Goal: Task Accomplishment & Management: Complete application form

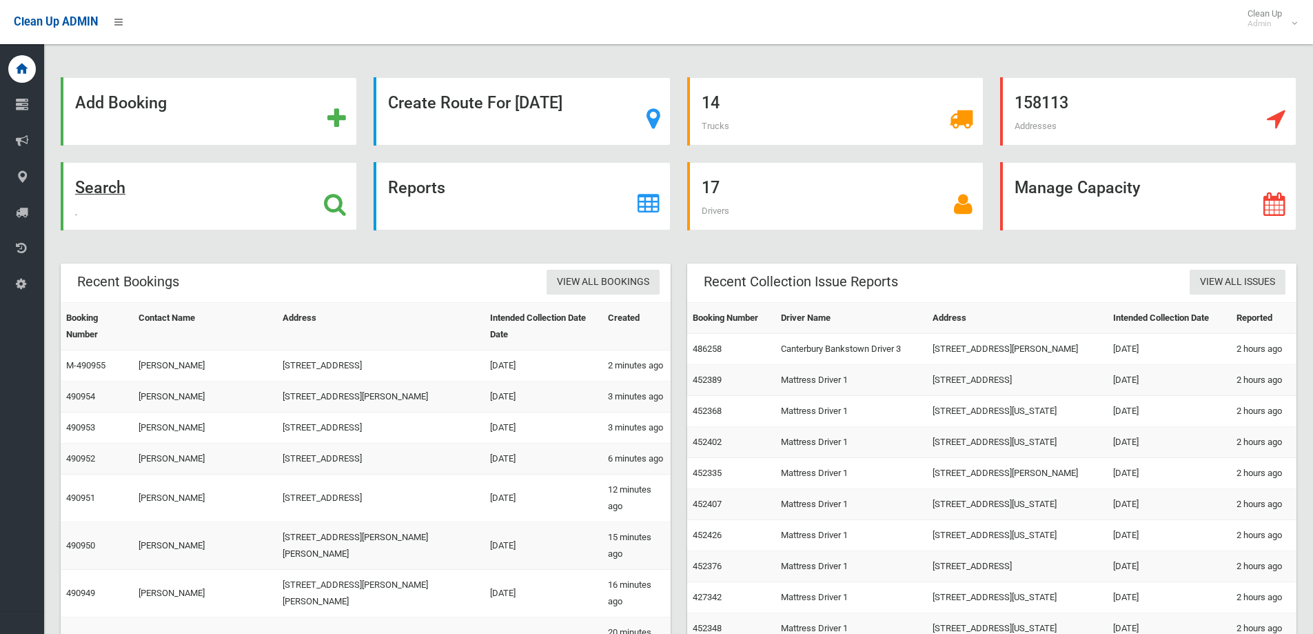
click at [330, 196] on icon at bounding box center [335, 203] width 22 height 23
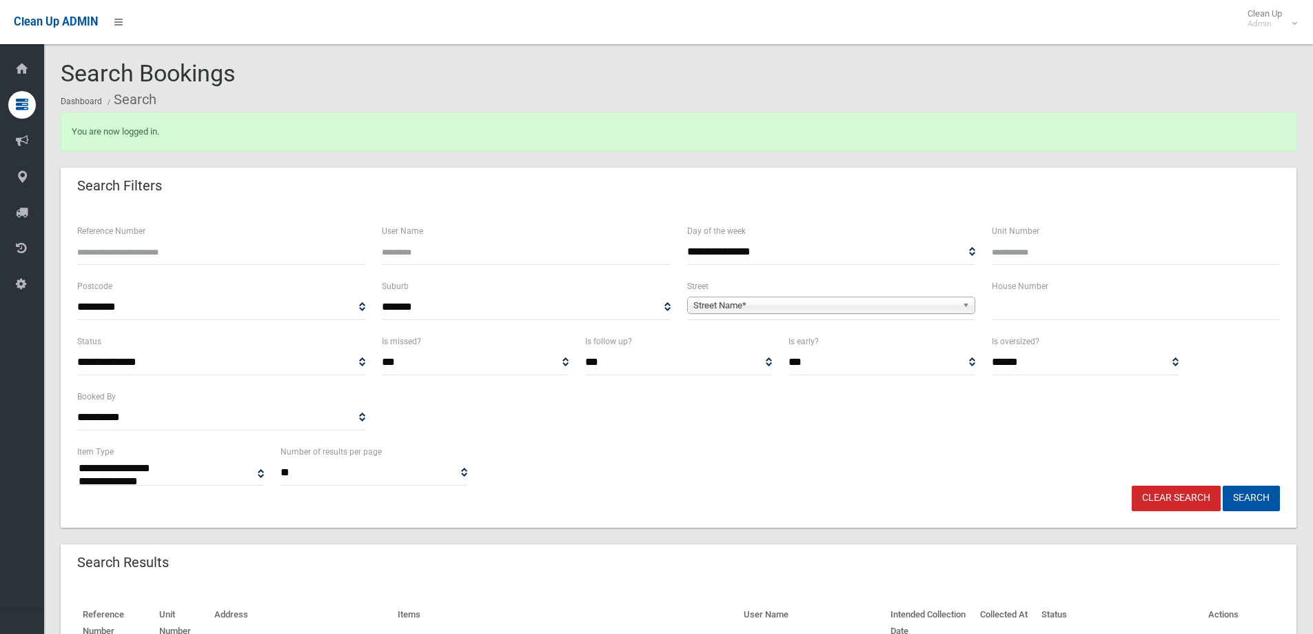
select select
click at [1045, 312] on input "text" at bounding box center [1136, 307] width 288 height 26
type input "*****"
click at [961, 299] on link "Street Name*" at bounding box center [831, 304] width 288 height 17
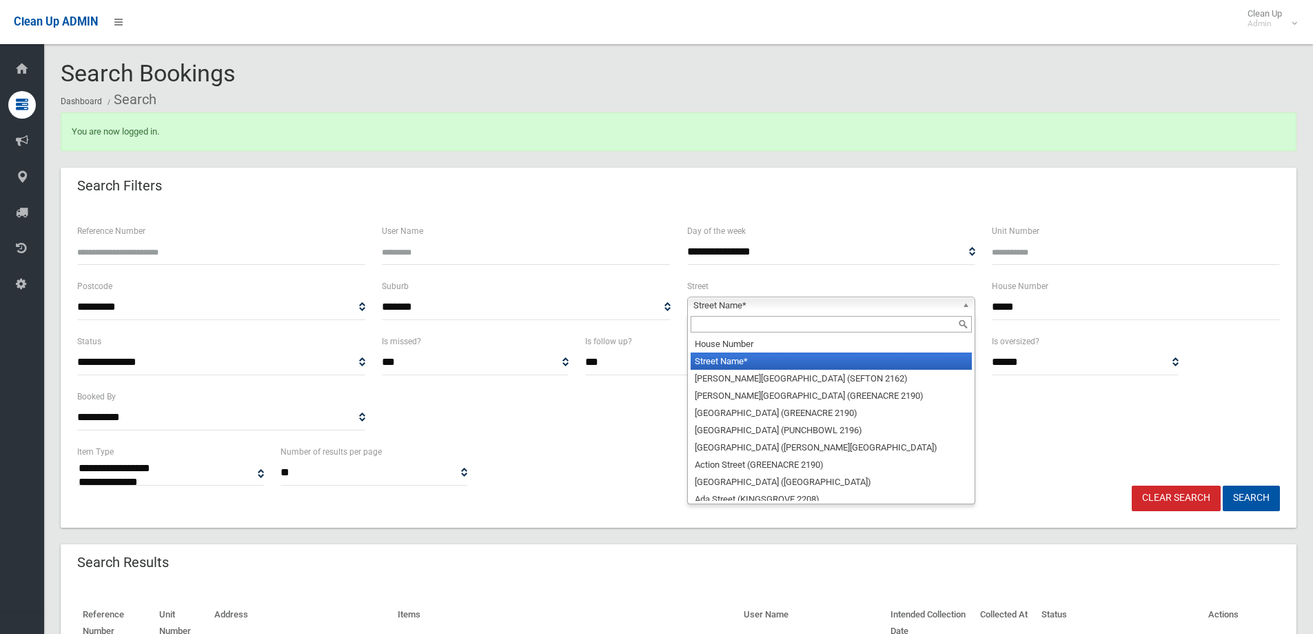
click at [905, 327] on input "text" at bounding box center [831, 324] width 281 height 17
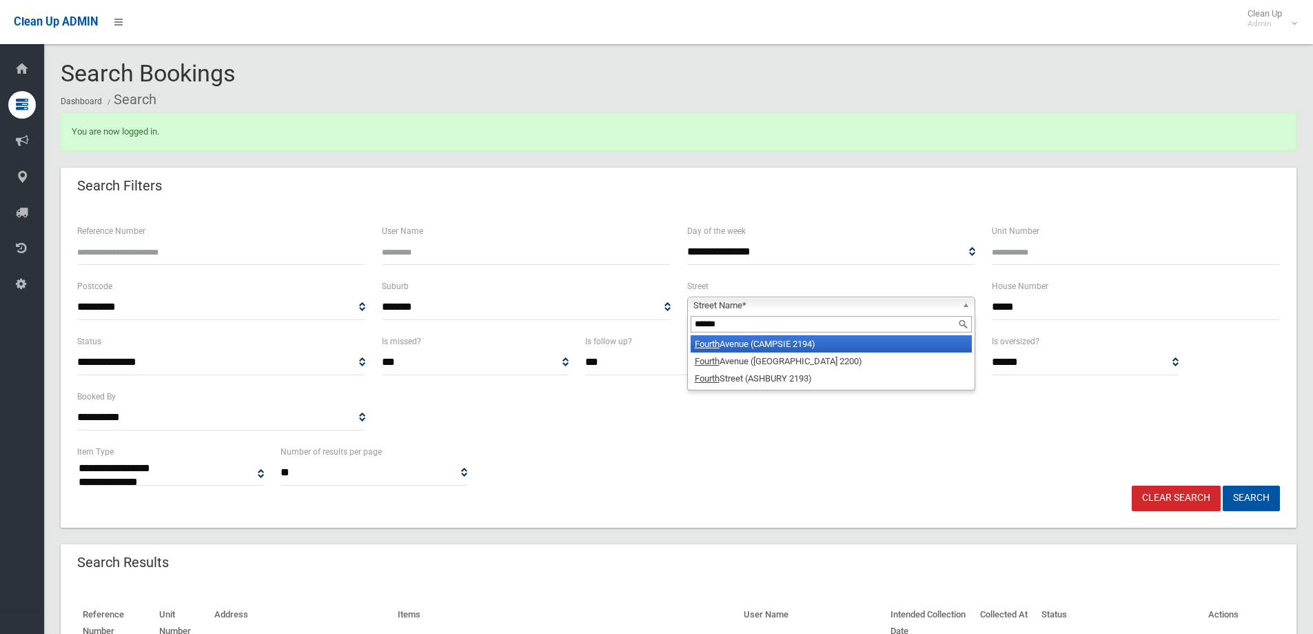
type input "******"
click at [816, 343] on li "Fourth Avenue (CAMPSIE 2194)" at bounding box center [831, 343] width 281 height 17
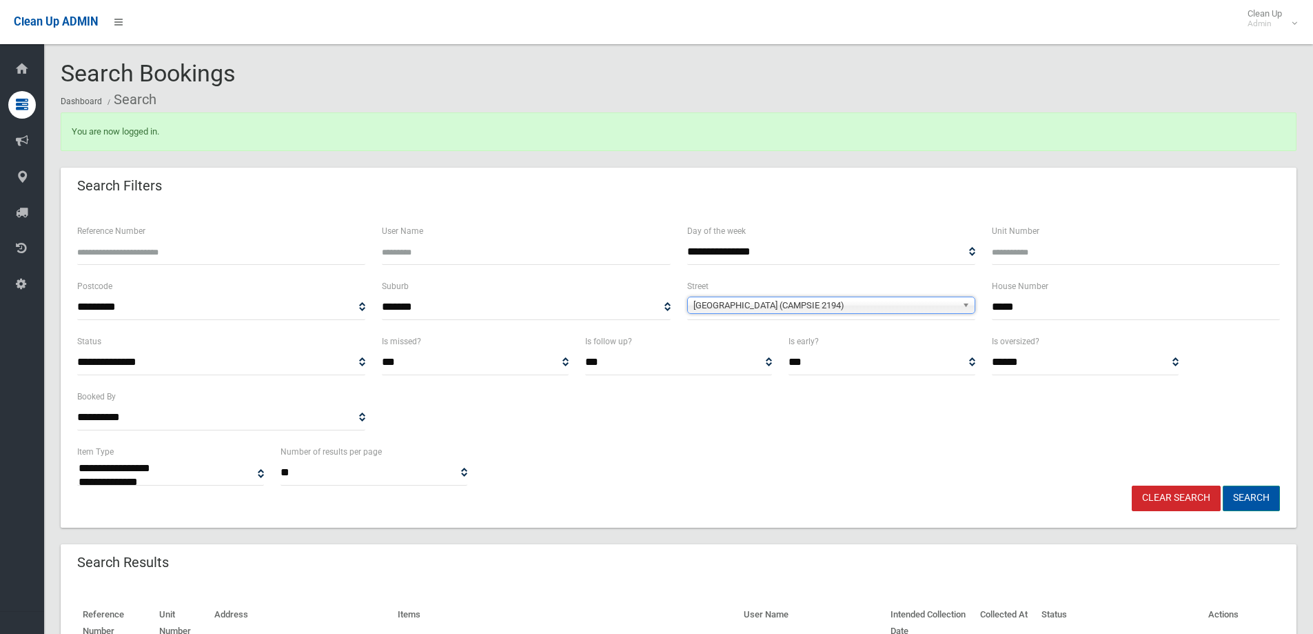
click at [1257, 498] on button "Search" at bounding box center [1251, 498] width 57 height 26
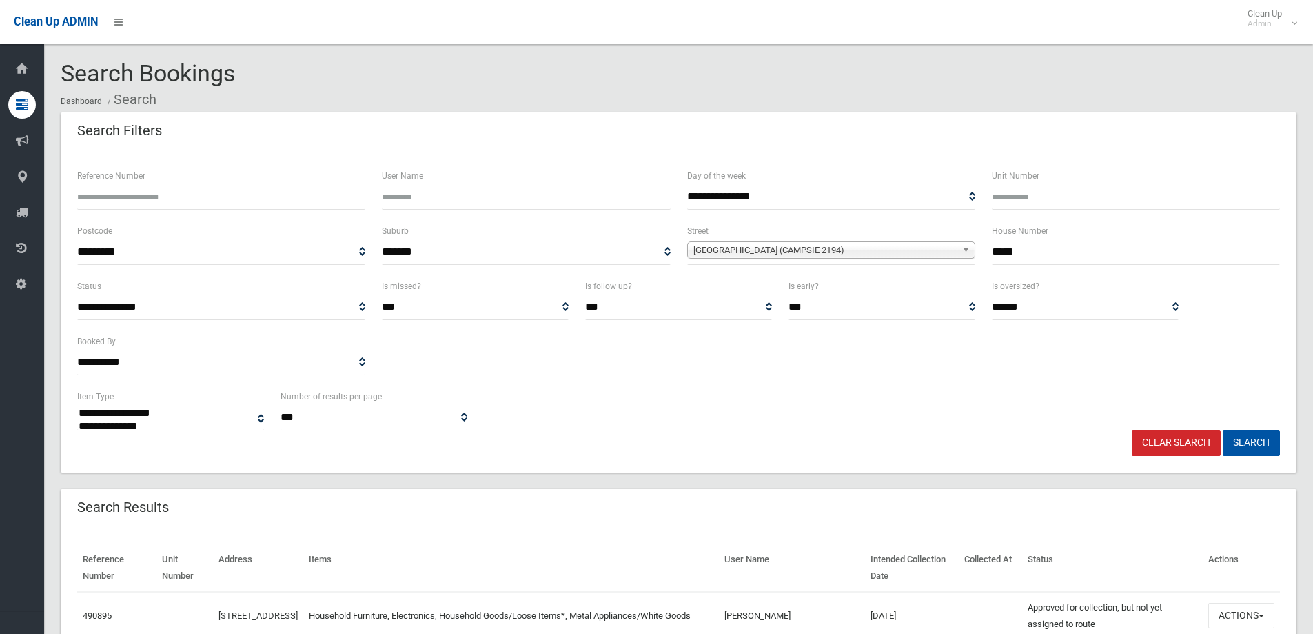
select select
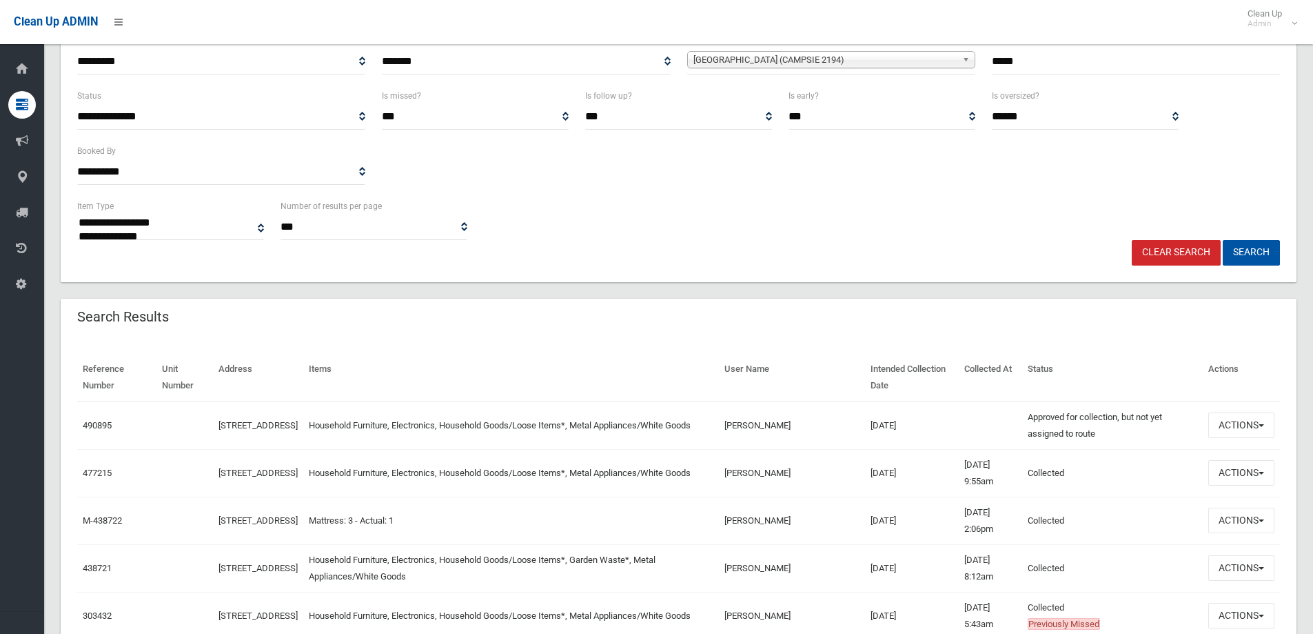
scroll to position [207, 0]
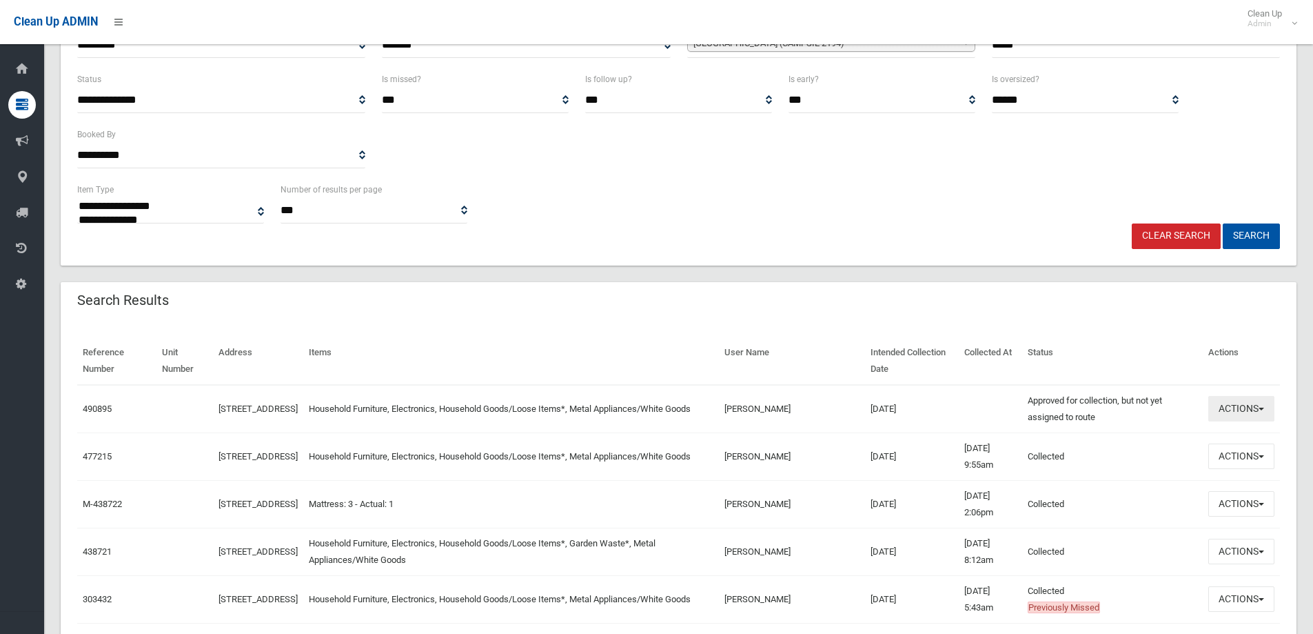
click at [1263, 407] on span "button" at bounding box center [1262, 408] width 6 height 3
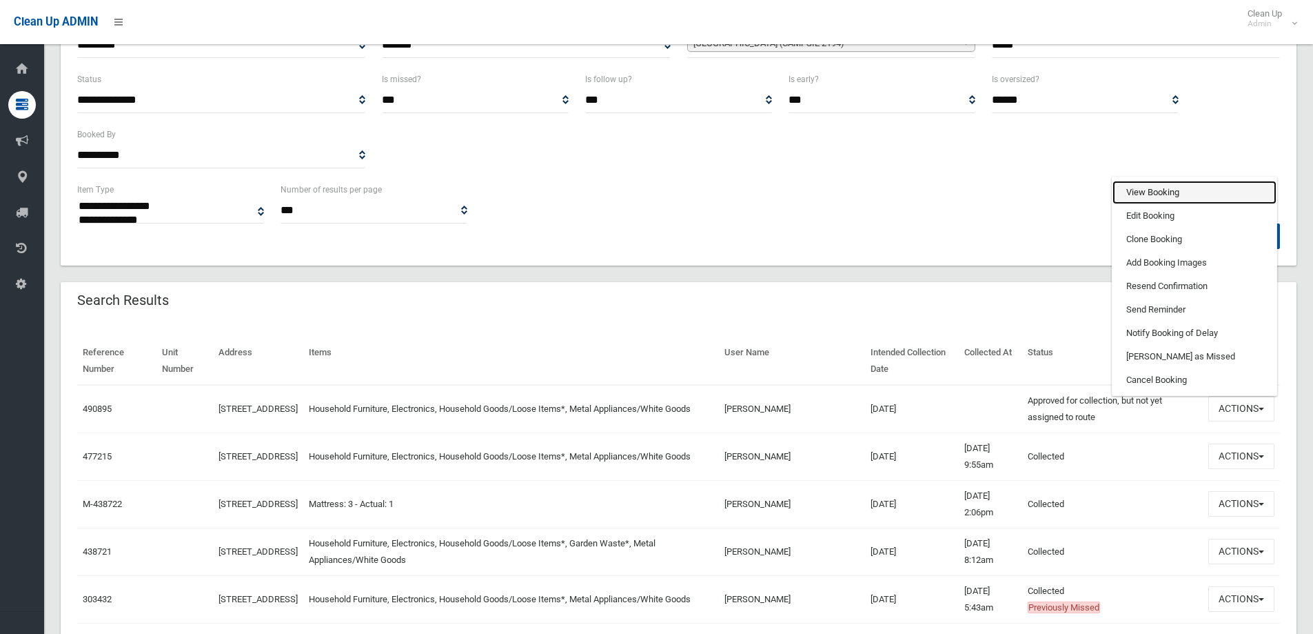
click at [1200, 192] on link "View Booking" at bounding box center [1195, 192] width 164 height 23
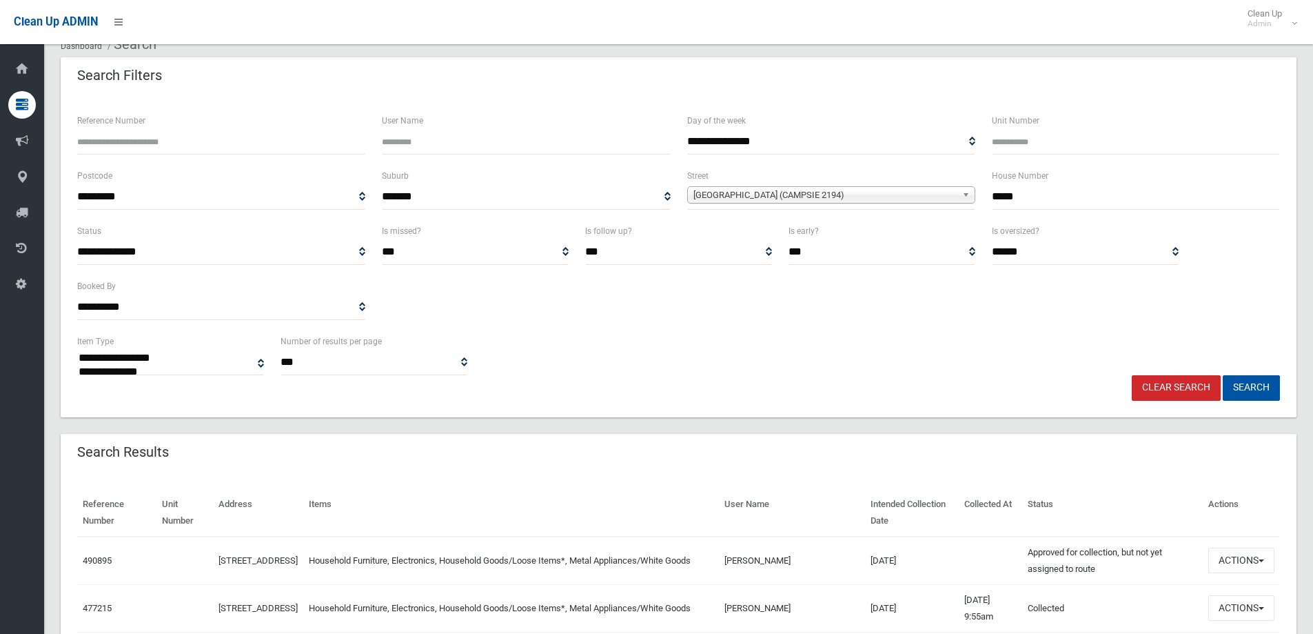
scroll to position [0, 0]
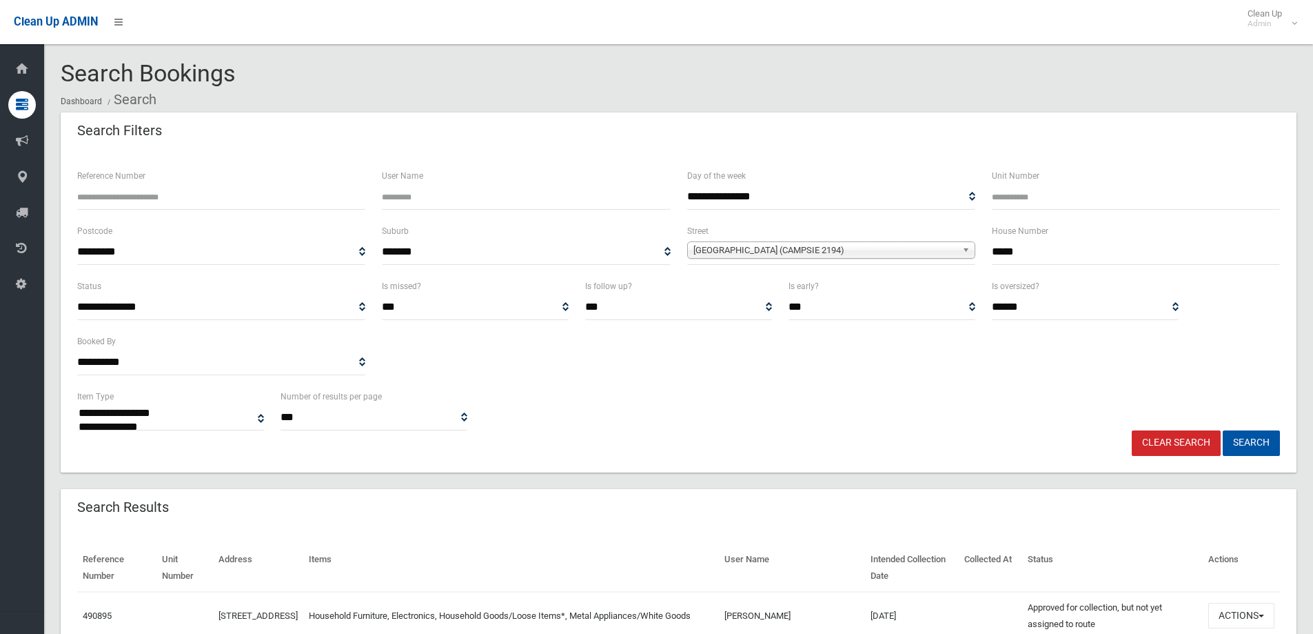
click at [1175, 445] on link "Clear Search" at bounding box center [1176, 443] width 89 height 26
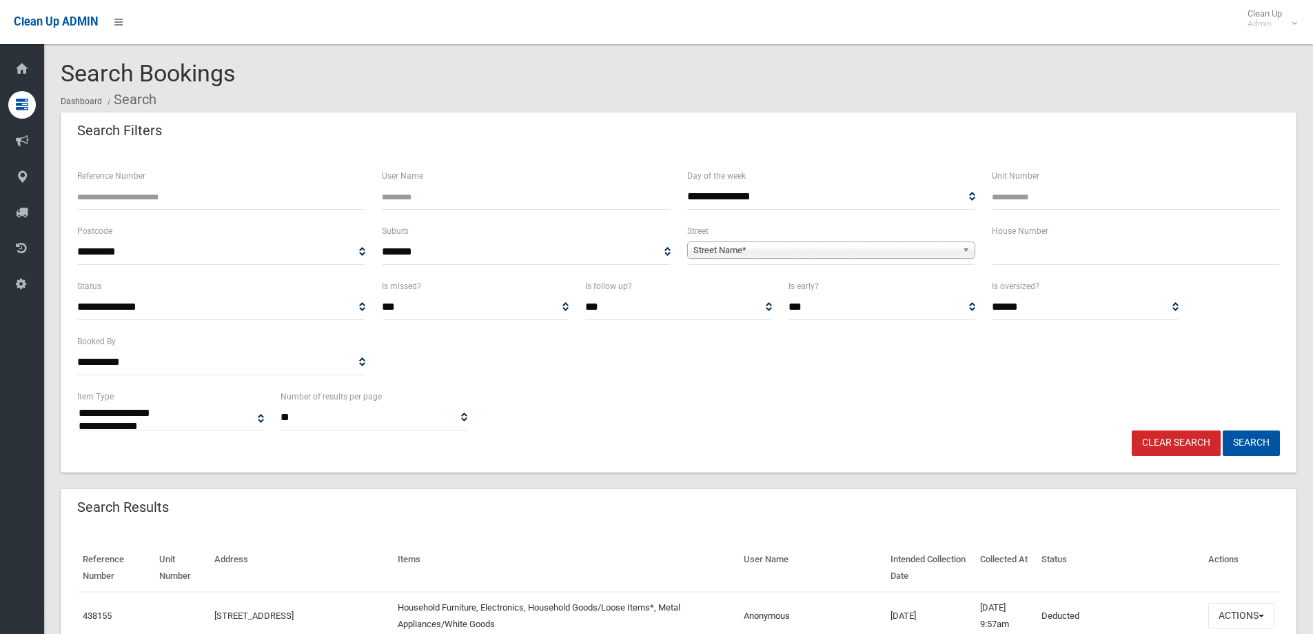
select select
click at [1008, 256] on input "text" at bounding box center [1136, 252] width 288 height 26
type input "*"
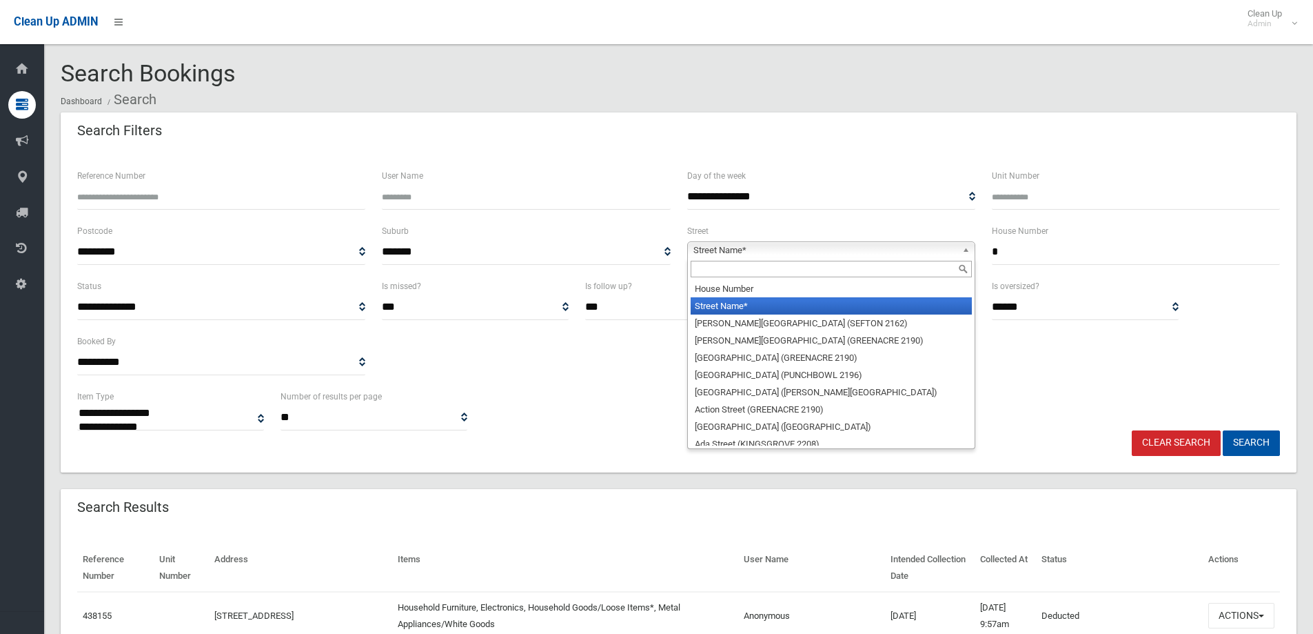
click at [969, 247] on b at bounding box center [968, 250] width 12 height 16
click at [837, 267] on input "text" at bounding box center [831, 269] width 281 height 17
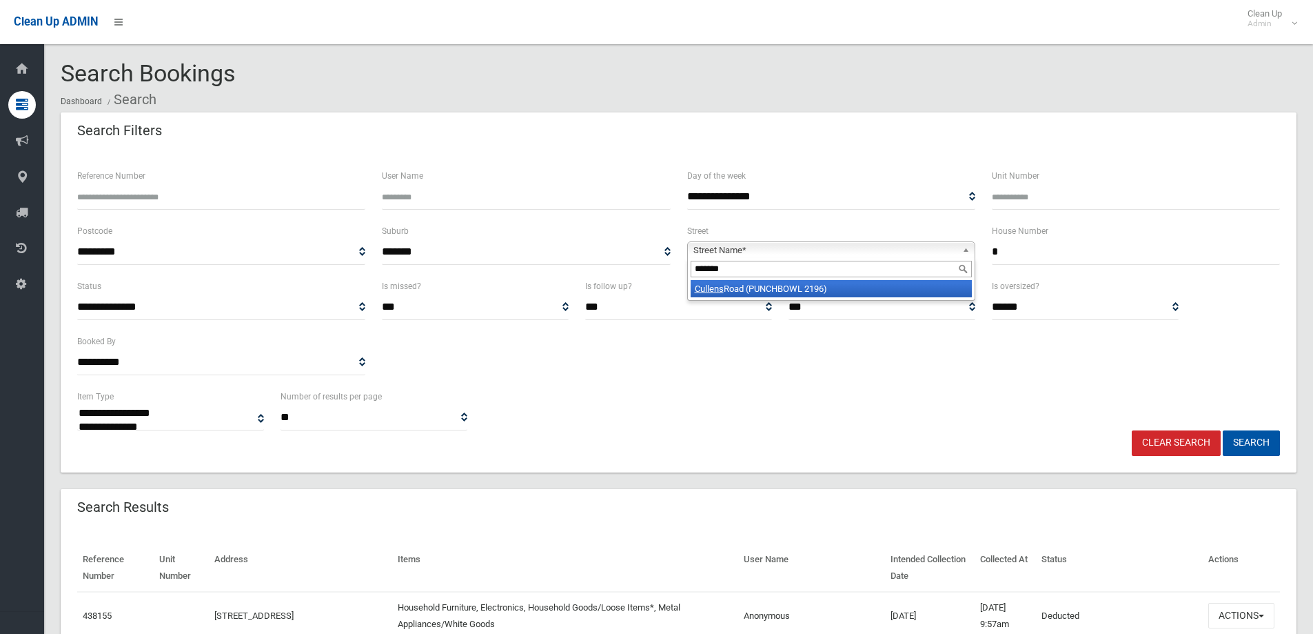
type input "*******"
click at [793, 289] on li "Cullens Road (PUNCHBOWL 2196)" at bounding box center [831, 288] width 281 height 17
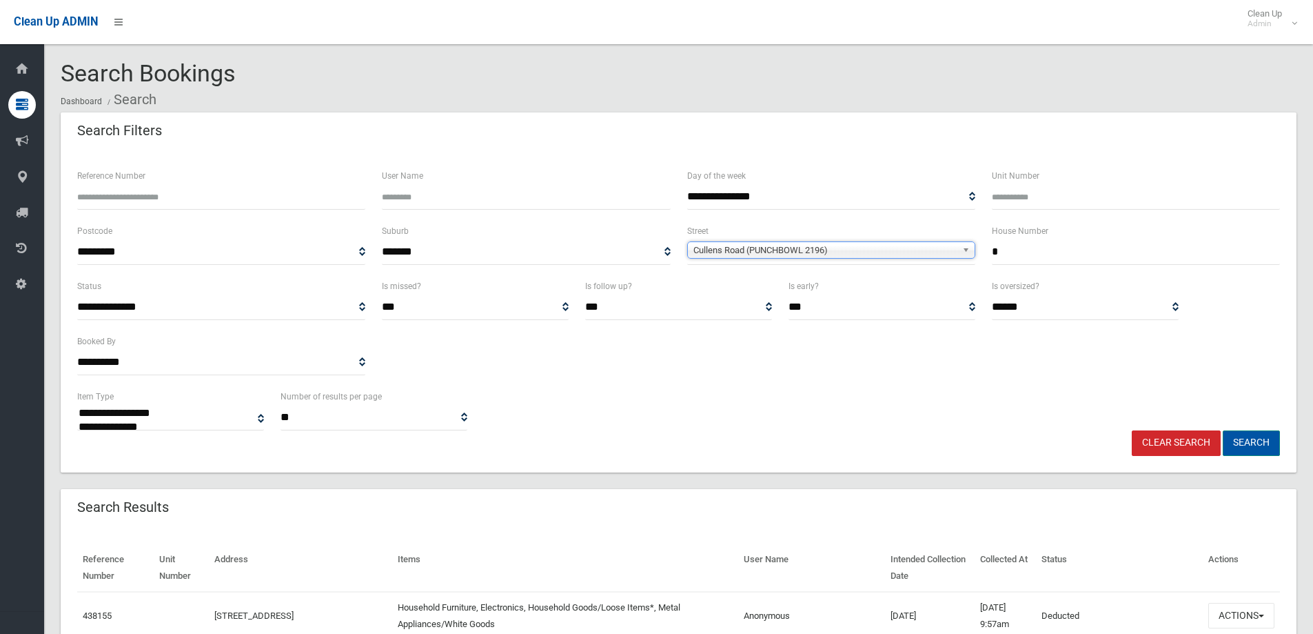
click at [1251, 445] on button "Search" at bounding box center [1251, 443] width 57 height 26
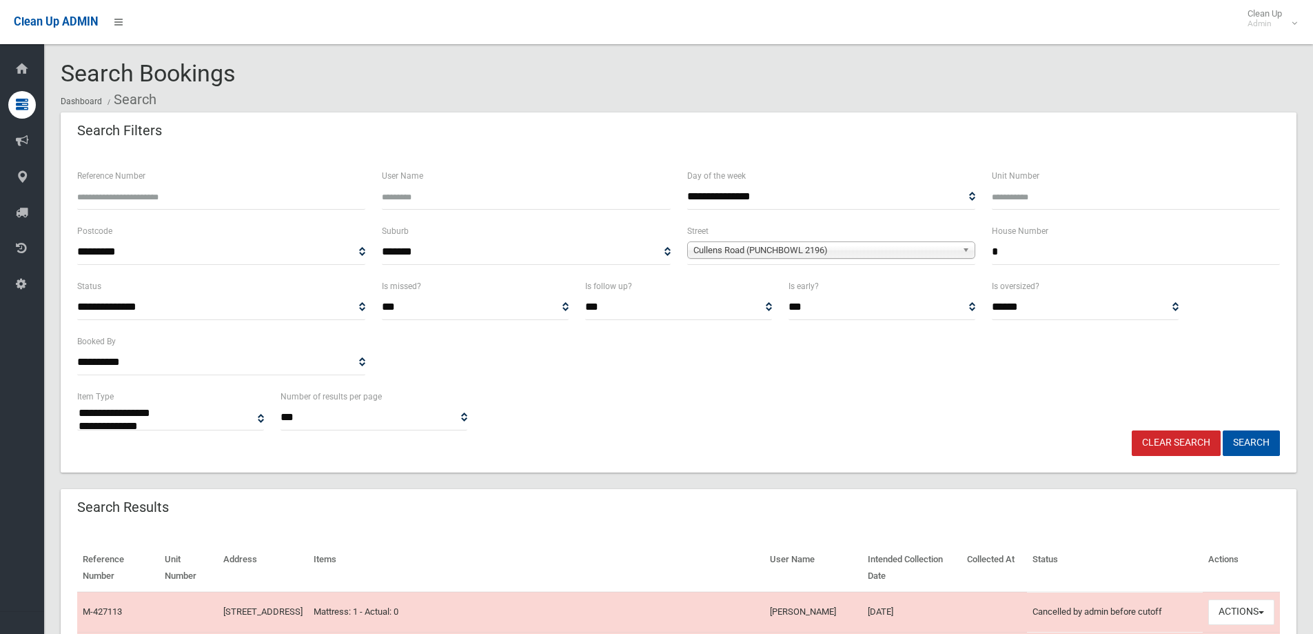
select select
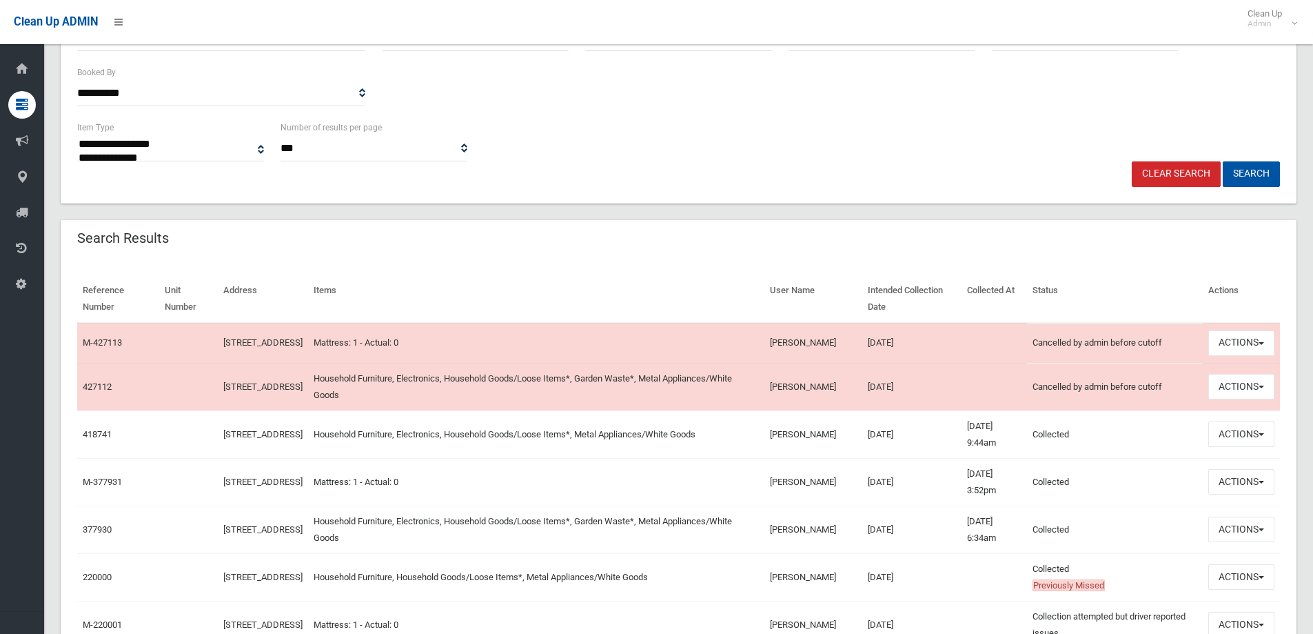
scroll to position [276, 0]
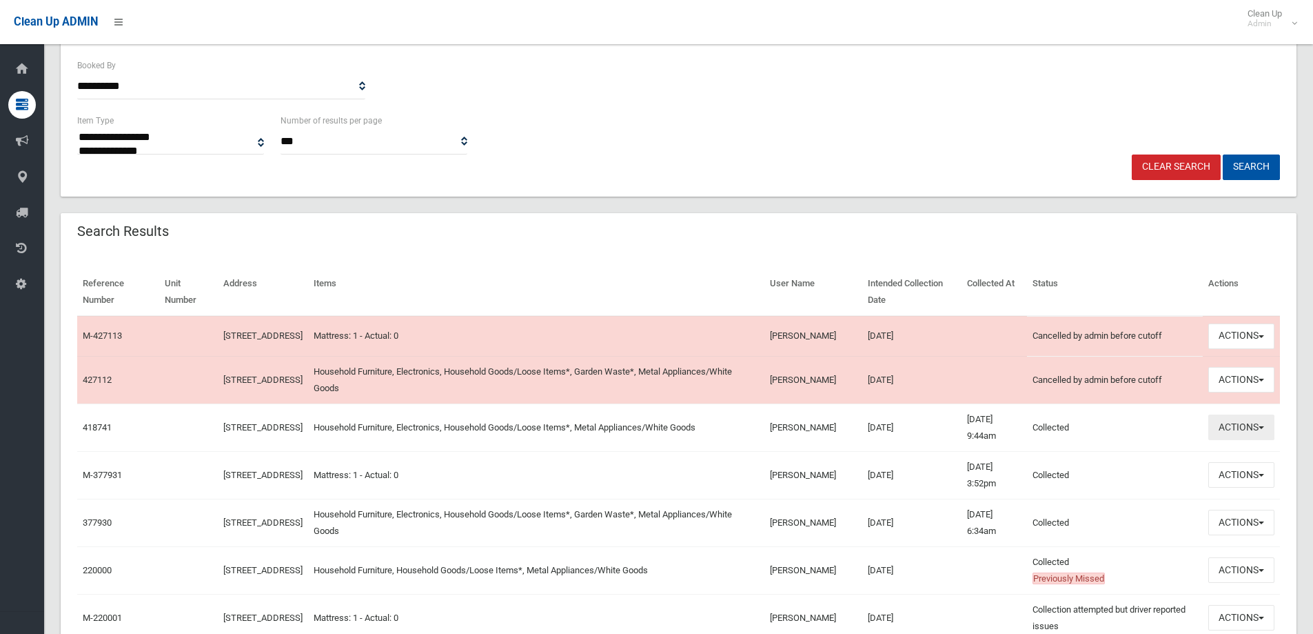
click at [1262, 430] on button "Actions" at bounding box center [1242, 427] width 66 height 26
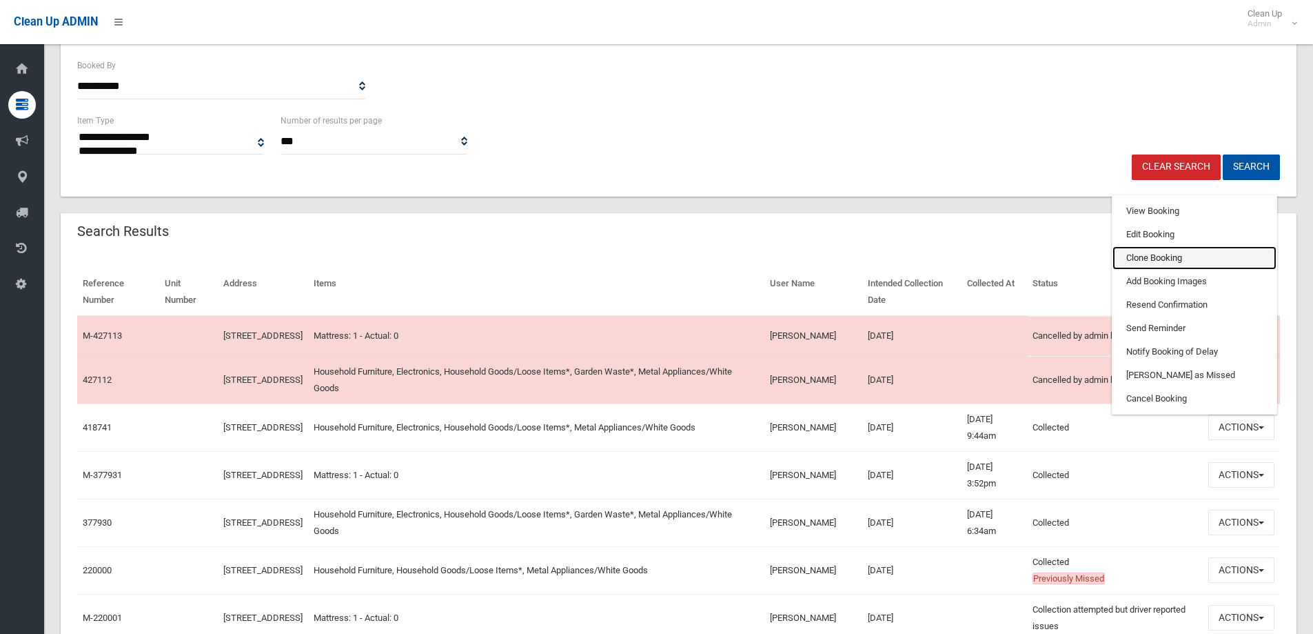
click at [1164, 260] on link "Clone Booking" at bounding box center [1195, 257] width 164 height 23
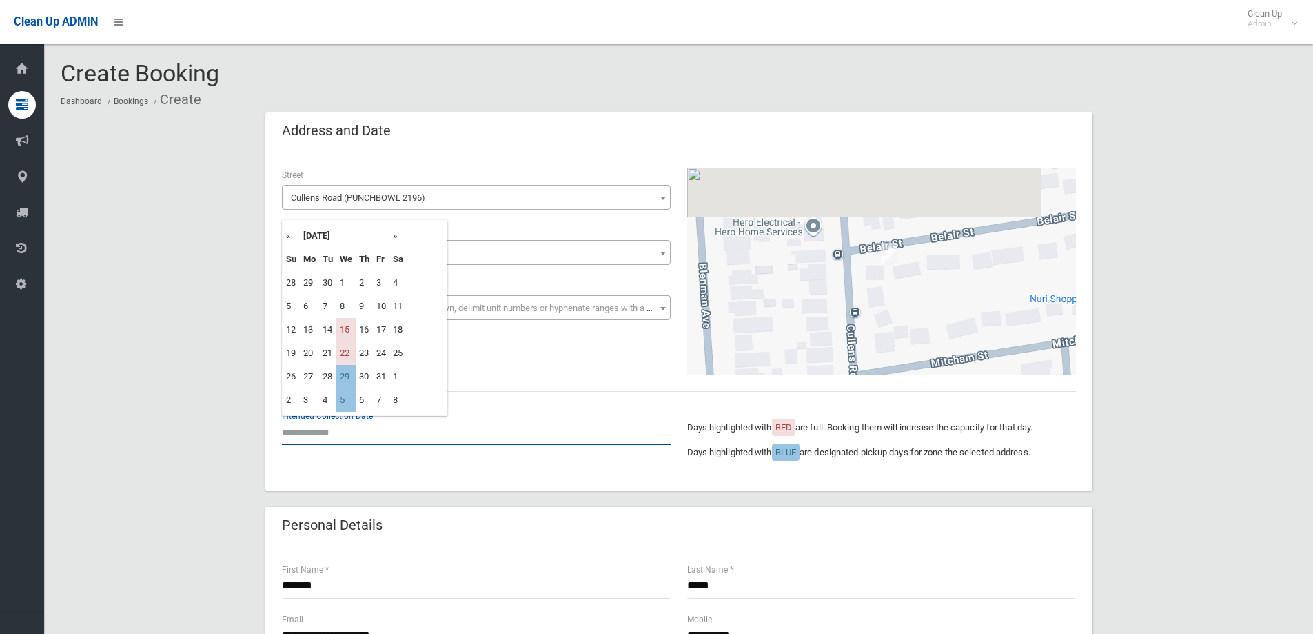
click at [341, 434] on input "text" at bounding box center [476, 432] width 389 height 26
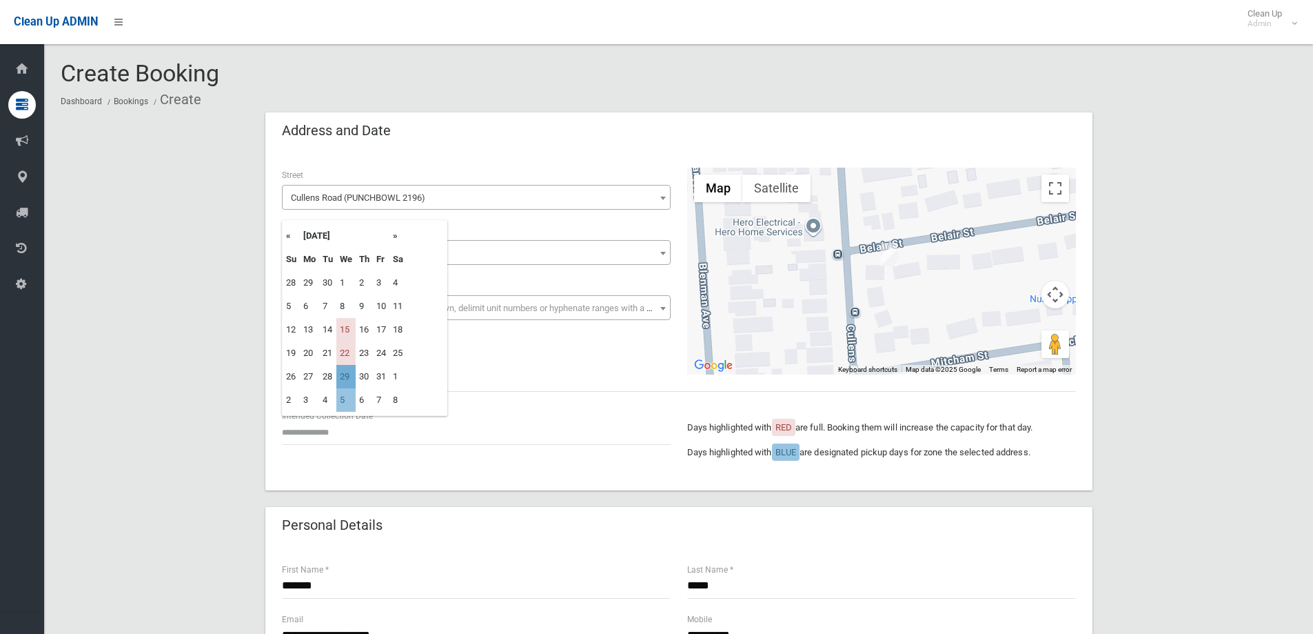
click at [350, 376] on td "29" at bounding box center [345, 376] width 19 height 23
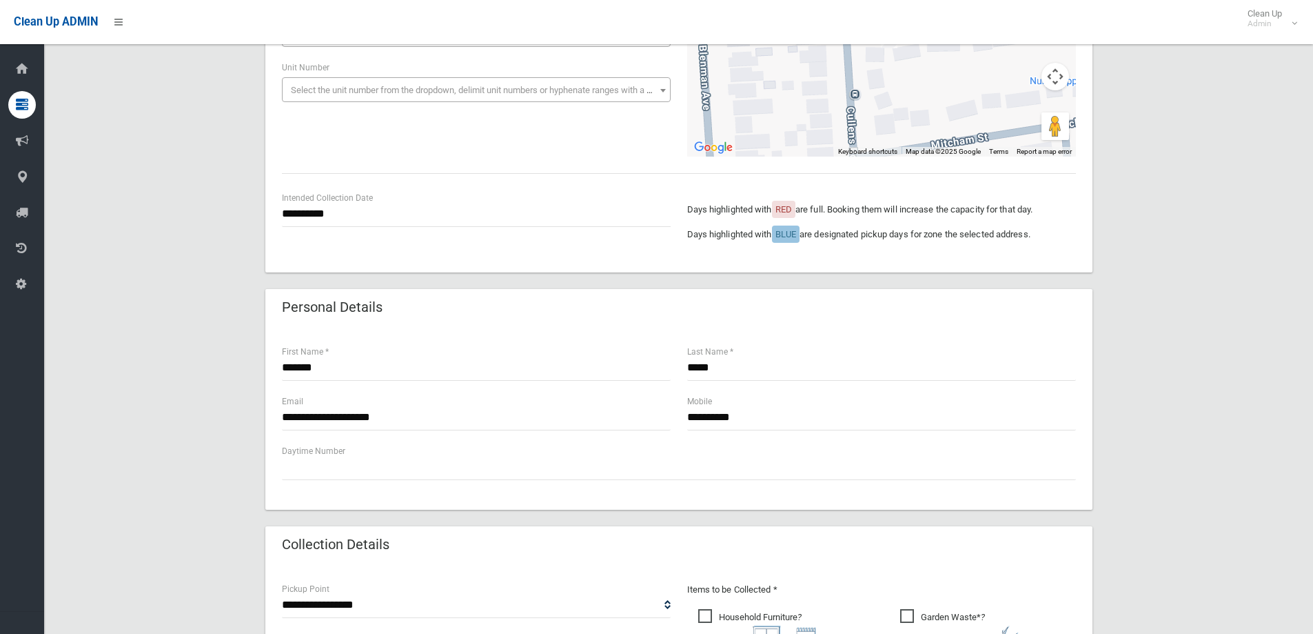
scroll to position [236, 0]
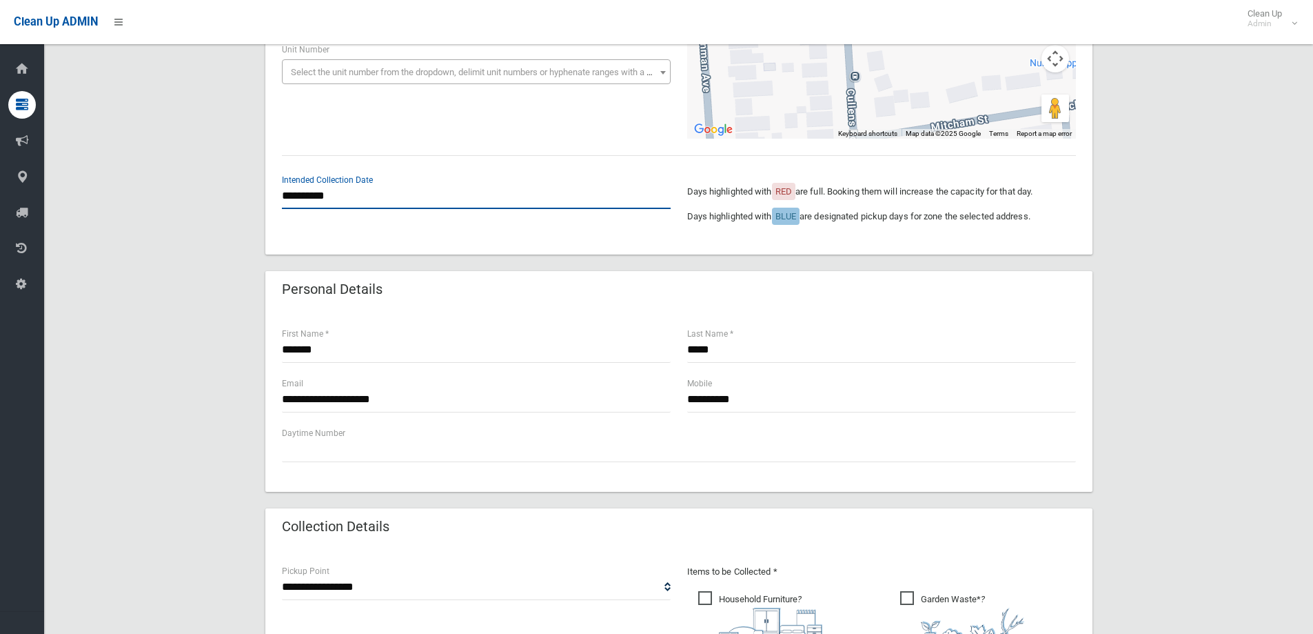
click at [314, 196] on input "**********" at bounding box center [476, 196] width 389 height 26
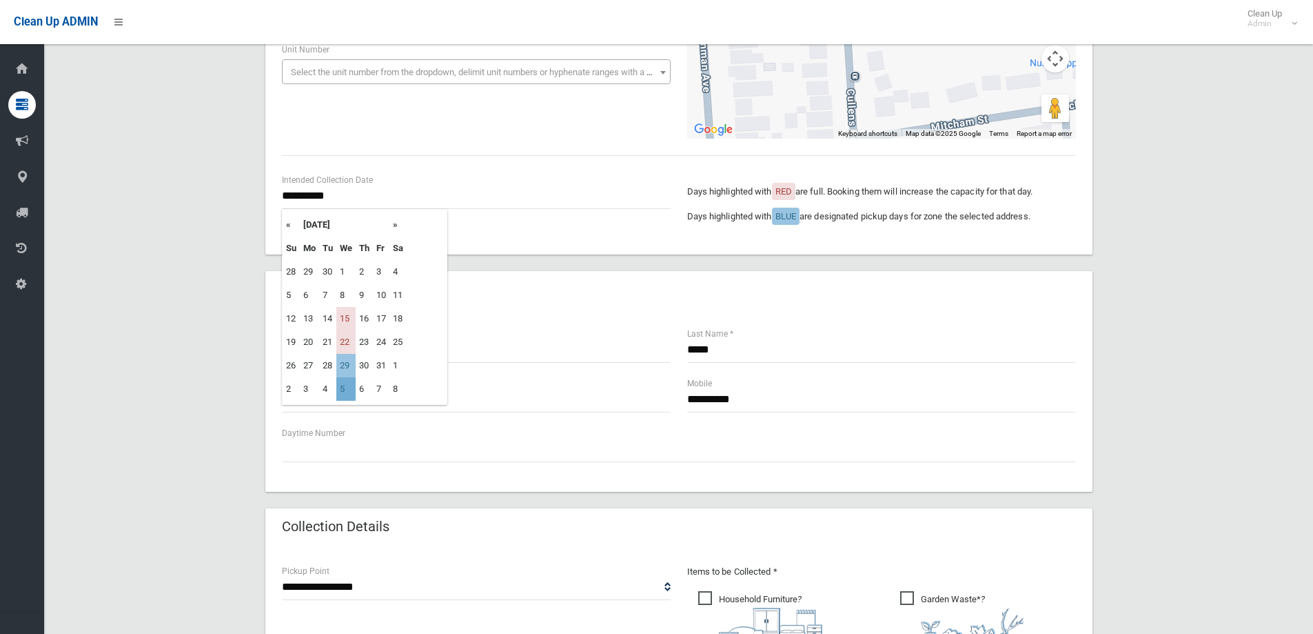
click at [345, 390] on td "5" at bounding box center [345, 388] width 19 height 23
type input "**********"
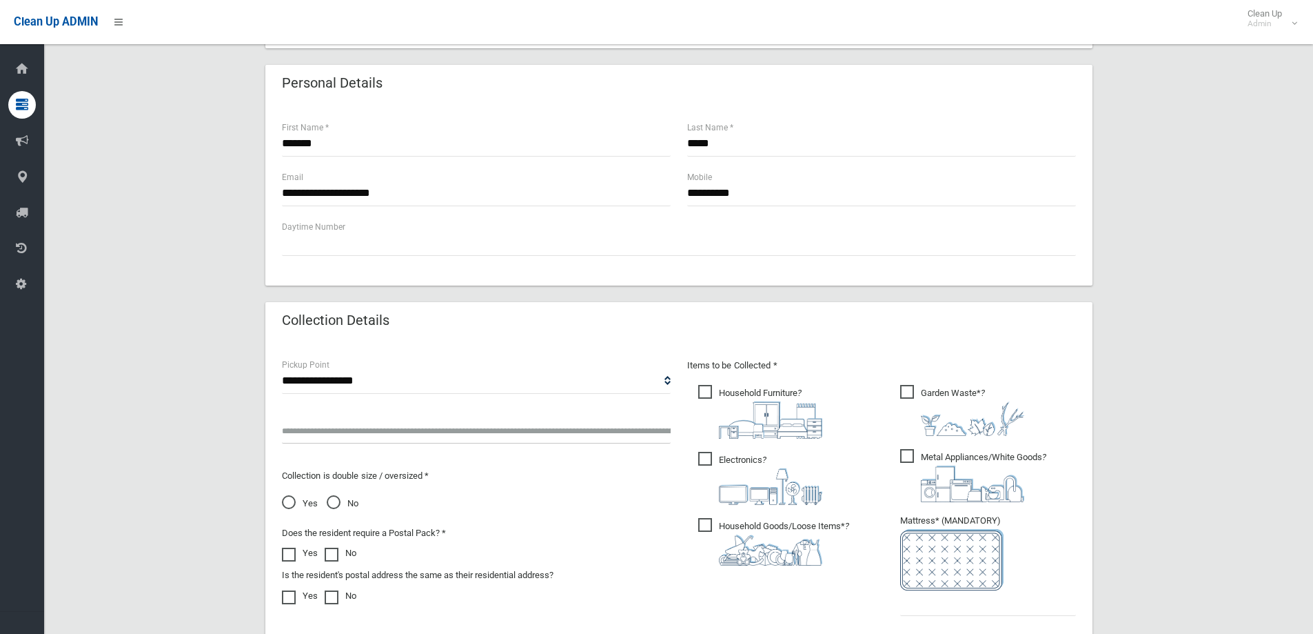
scroll to position [443, 0]
click at [354, 437] on input "text" at bounding box center [476, 430] width 389 height 26
type input "*"
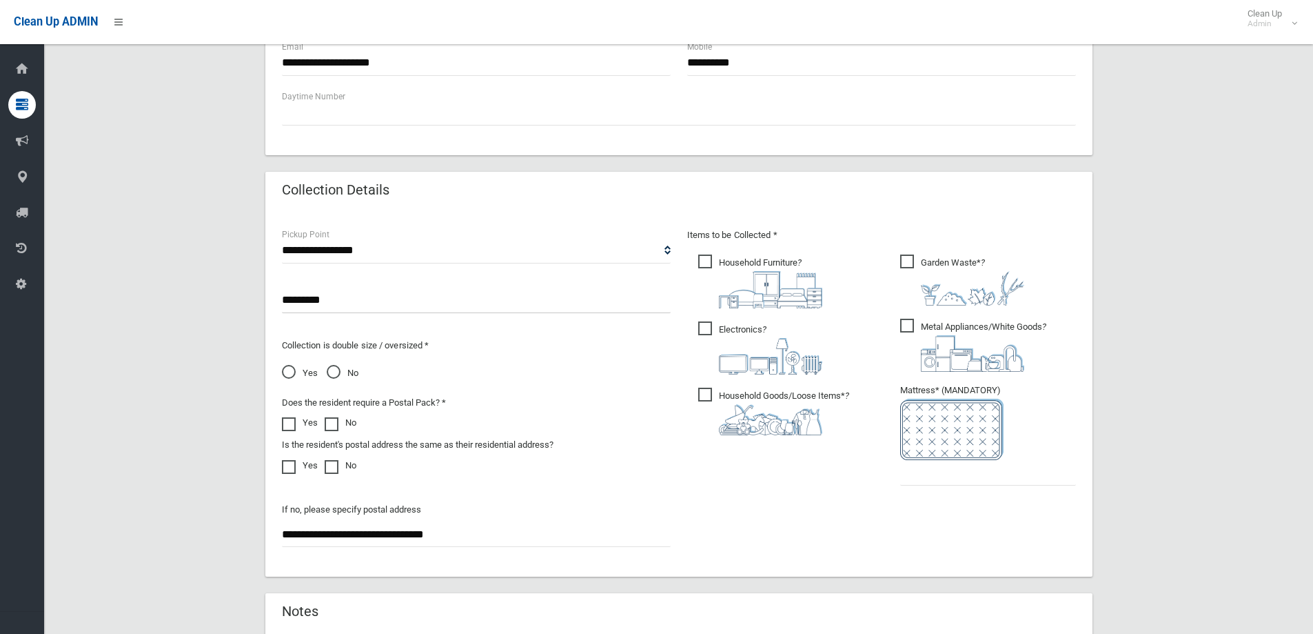
scroll to position [721, 0]
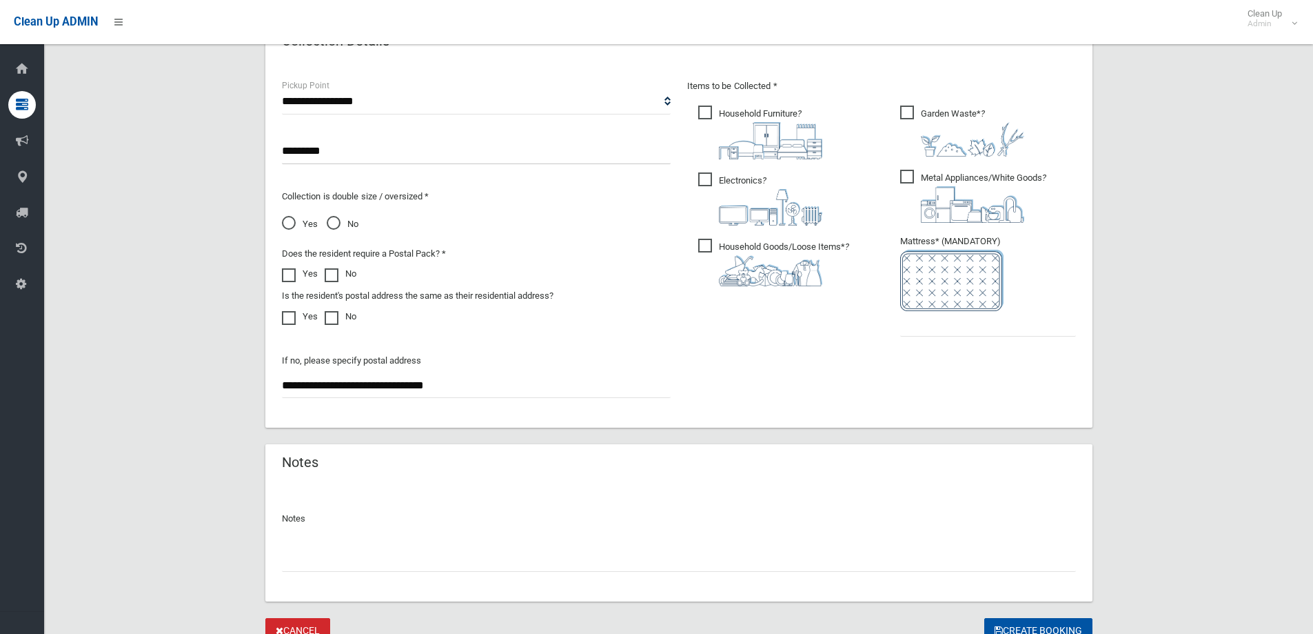
type input "*********"
click at [929, 325] on input "text" at bounding box center [988, 324] width 176 height 26
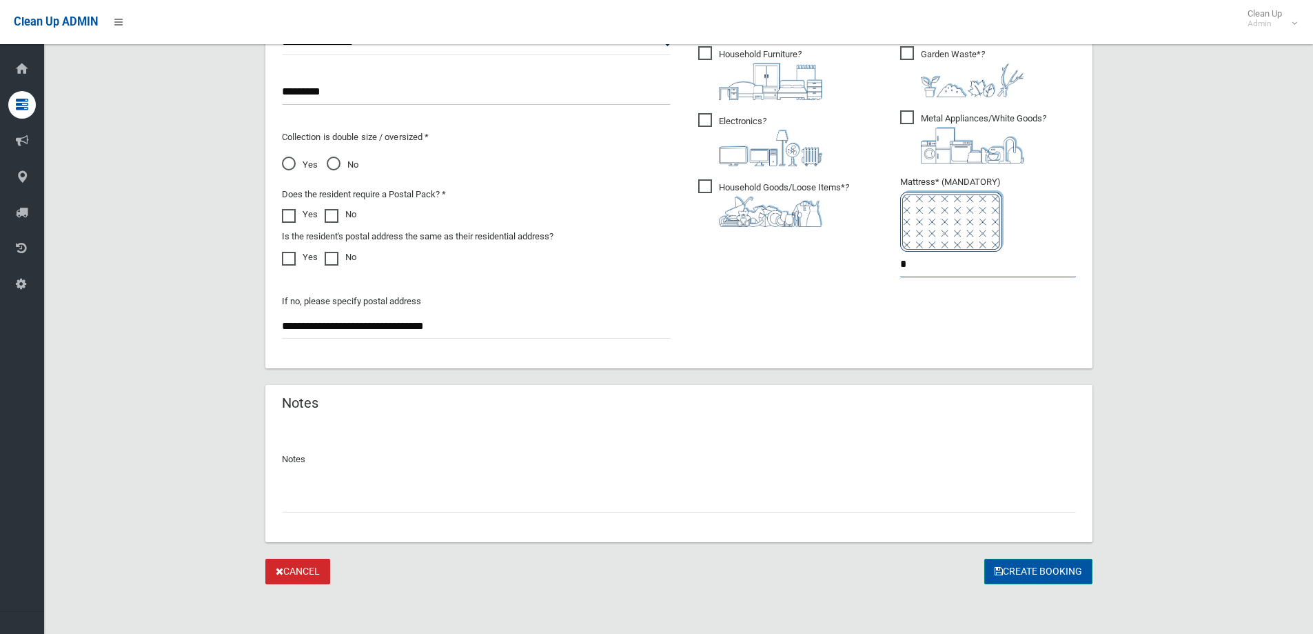
type input "*"
click at [1035, 563] on button "Create Booking" at bounding box center [1038, 571] width 108 height 26
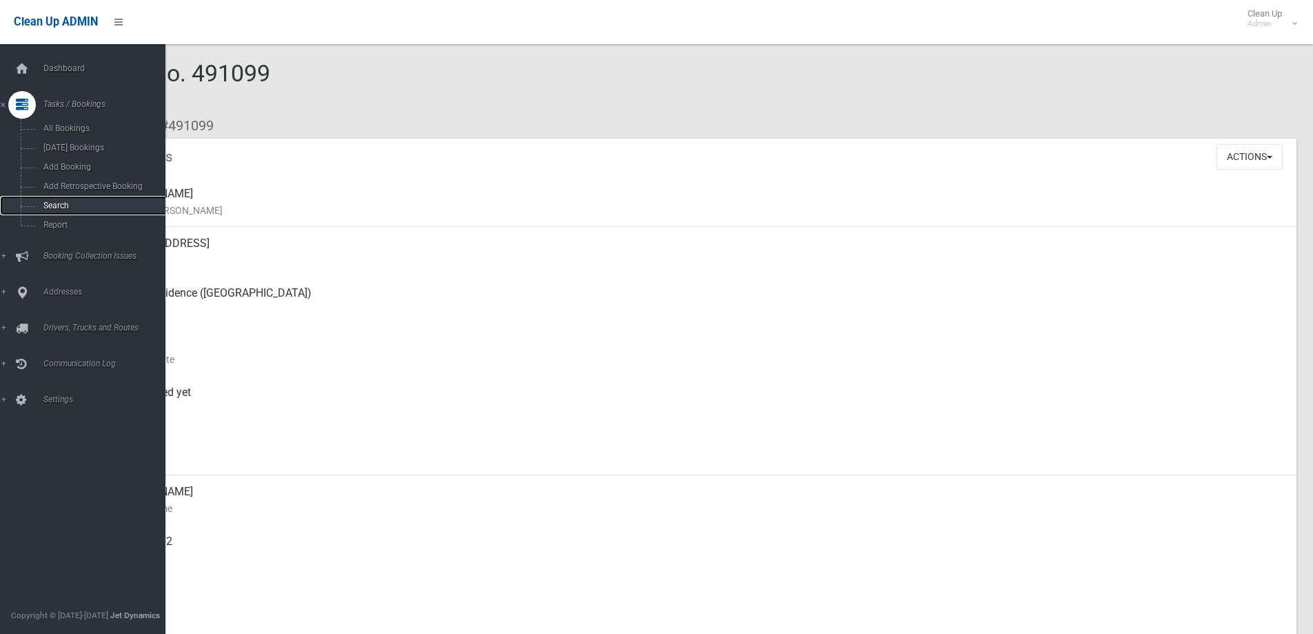
click at [50, 201] on span "Search" at bounding box center [101, 206] width 125 height 10
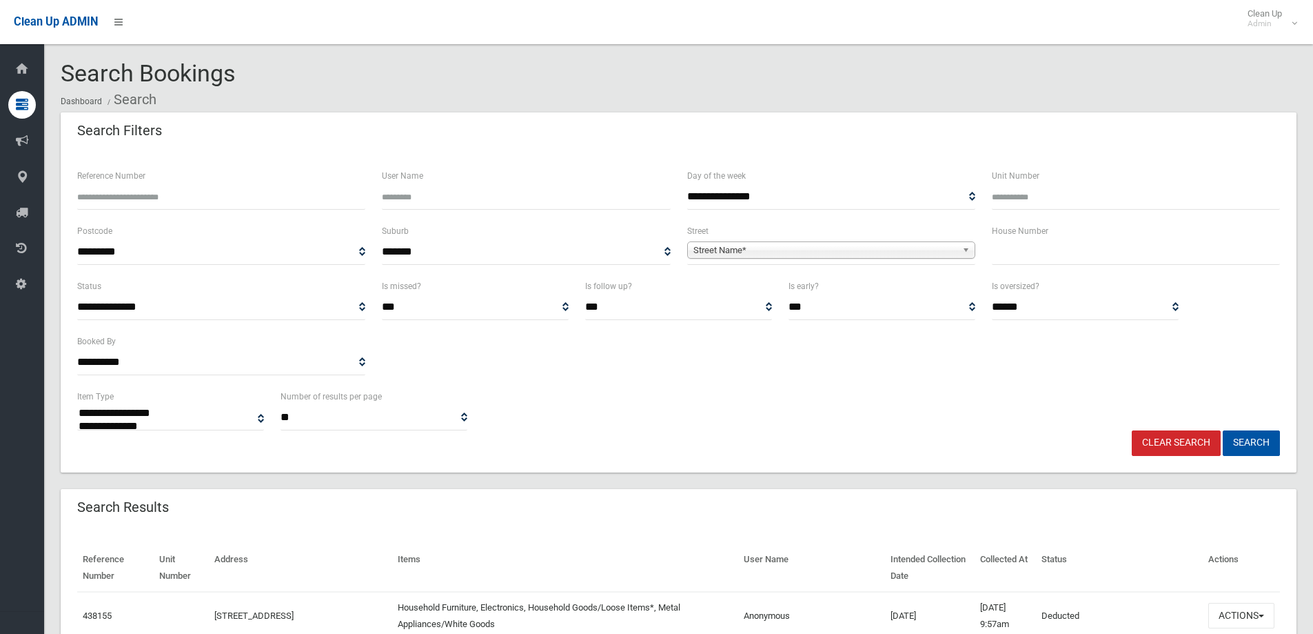
select select
click at [1022, 250] on input "text" at bounding box center [1136, 252] width 288 height 26
type input "****"
click at [965, 247] on b at bounding box center [968, 250] width 12 height 16
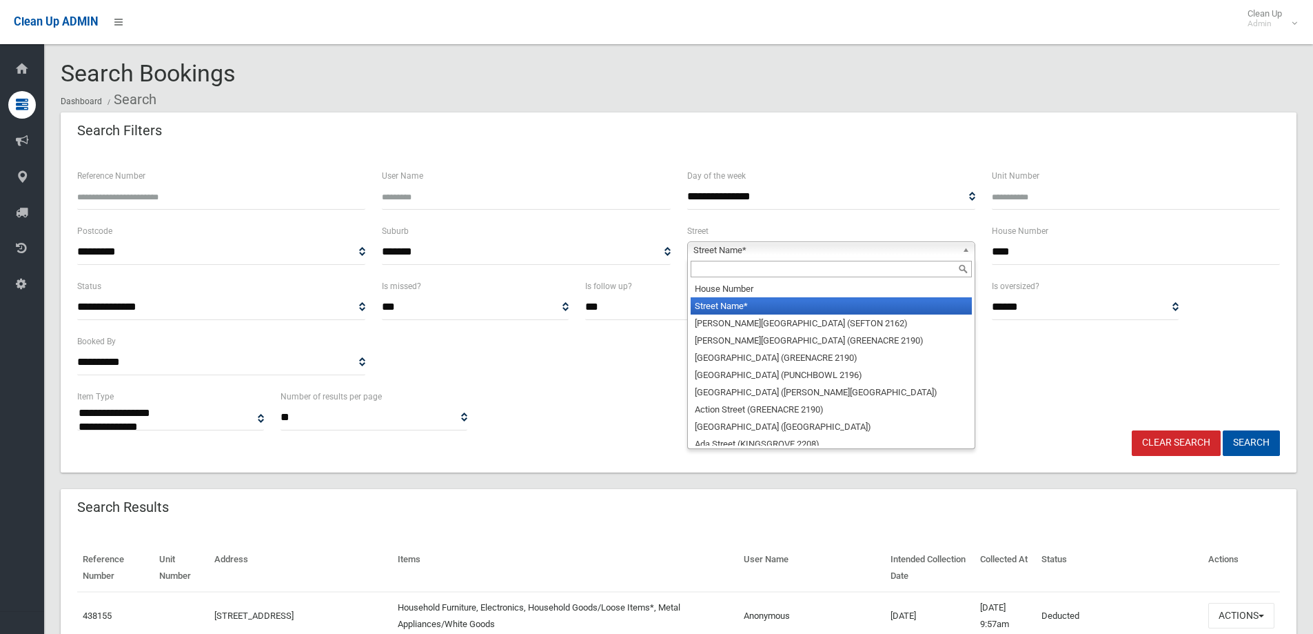
click at [858, 273] on input "text" at bounding box center [831, 269] width 281 height 17
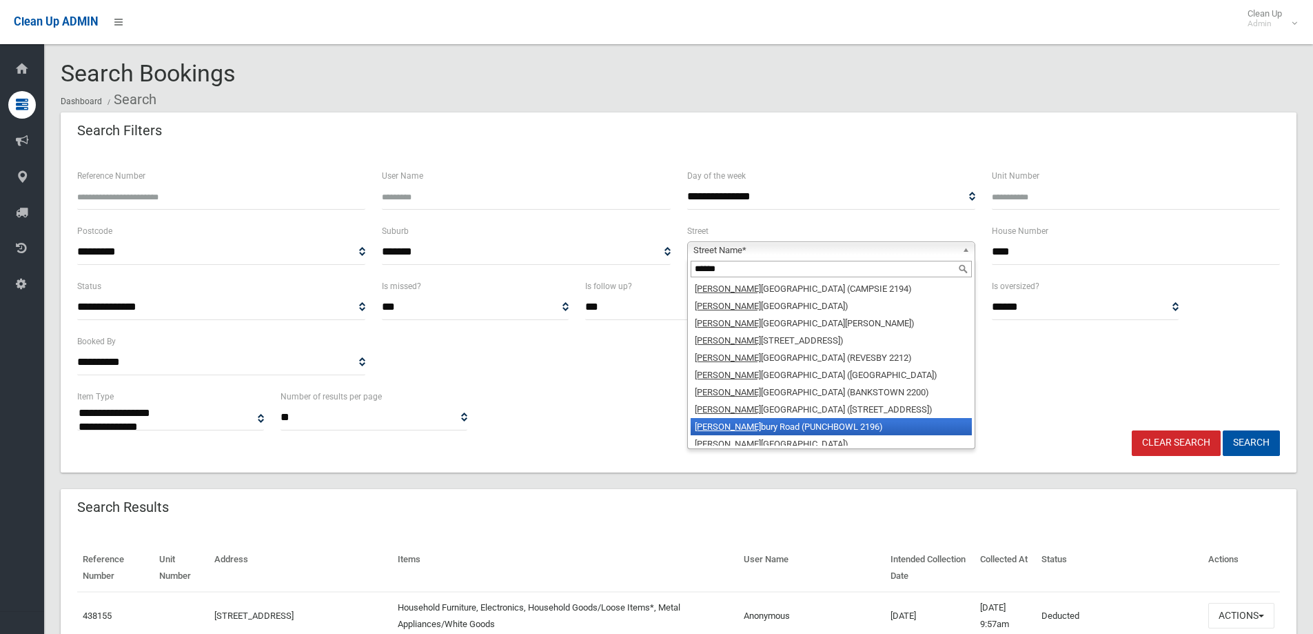
type input "******"
click at [836, 426] on li "Canter bury Road (PUNCHBOWL 2196)" at bounding box center [831, 426] width 281 height 17
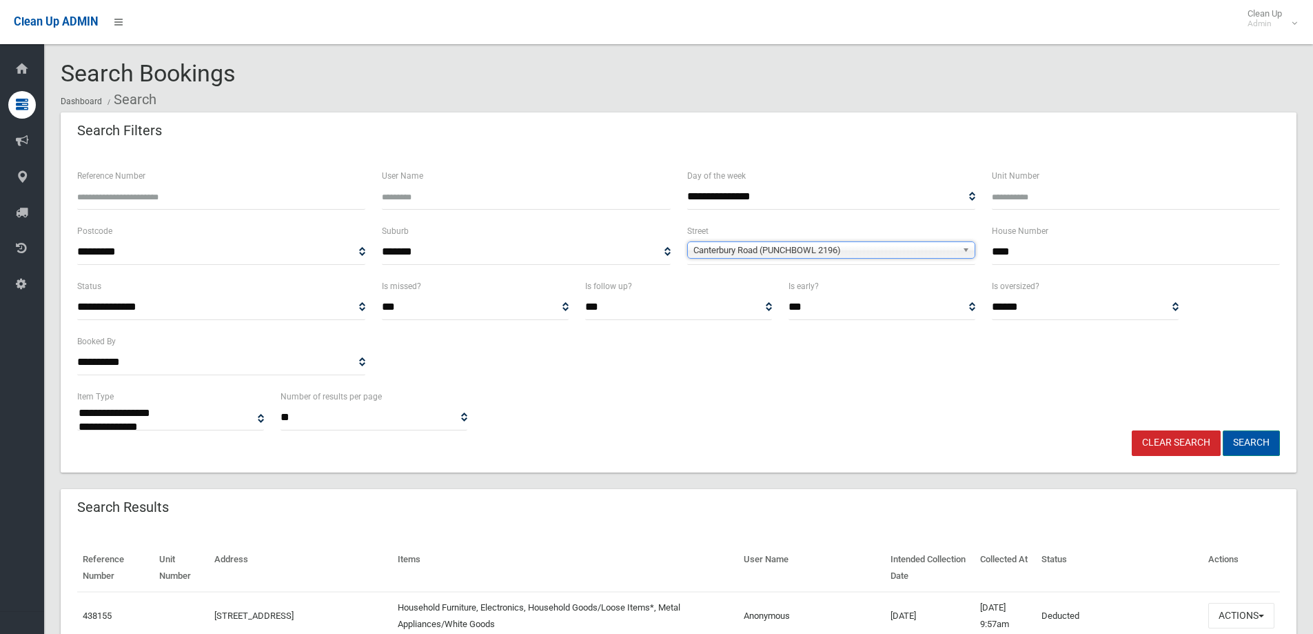
click at [1266, 441] on button "Search" at bounding box center [1251, 443] width 57 height 26
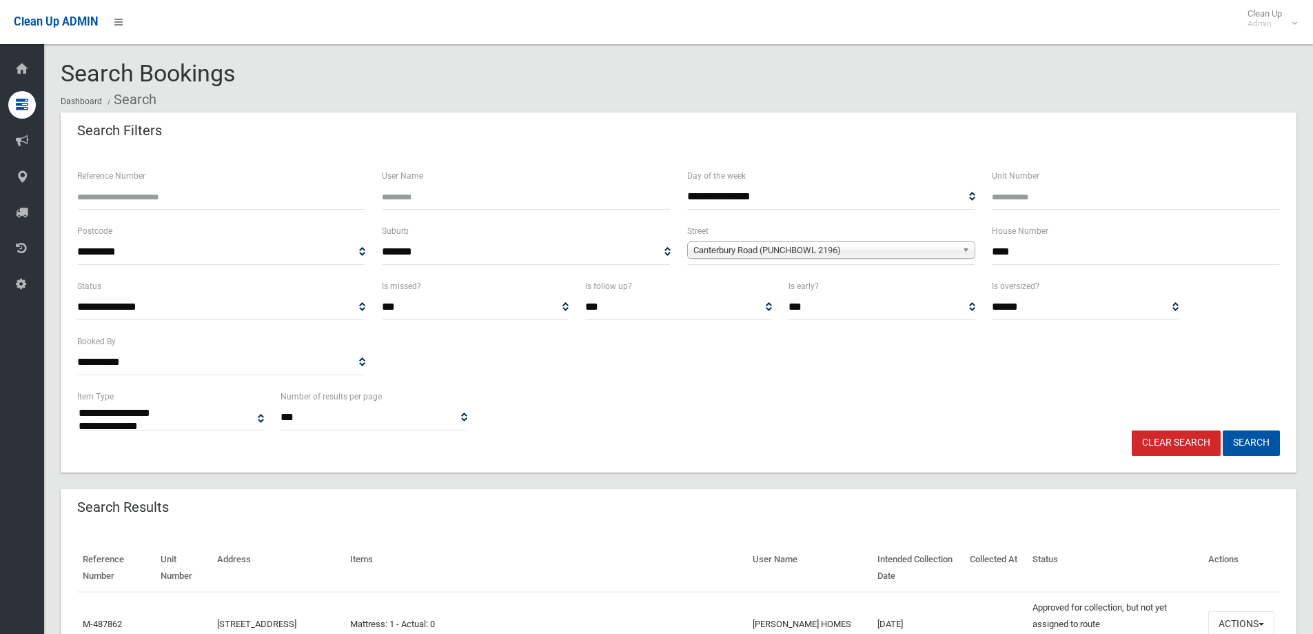
select select
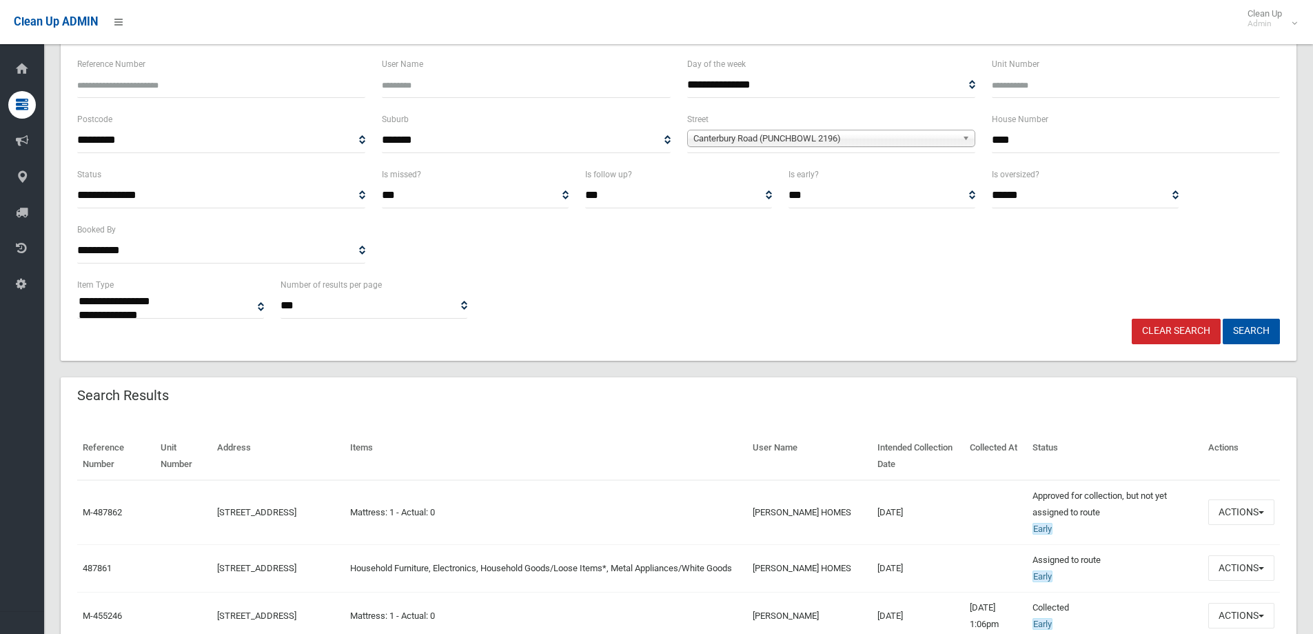
scroll to position [130, 0]
